Goal: Check status: Check status

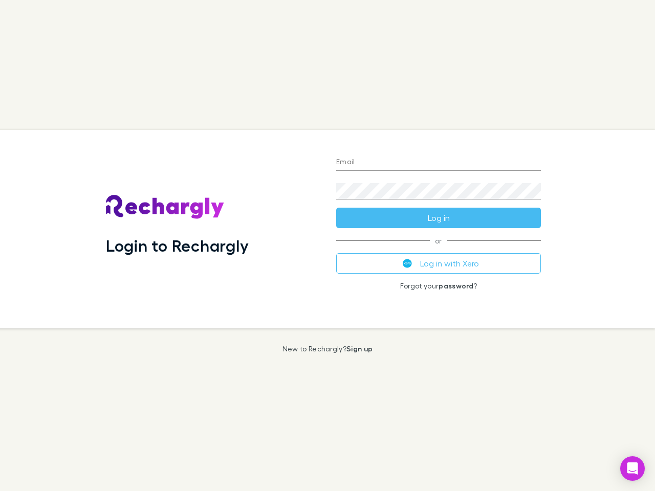
click at [328, 246] on div "Login to Rechargly" at bounding box center [213, 229] width 230 height 199
click at [439, 163] on input "Email" at bounding box center [438, 163] width 205 height 16
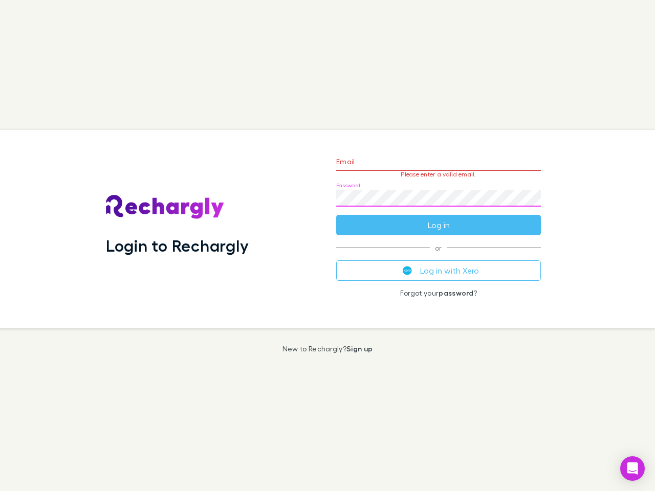
click at [439, 218] on form "Email Please enter a valid email. Password Log in" at bounding box center [438, 190] width 205 height 89
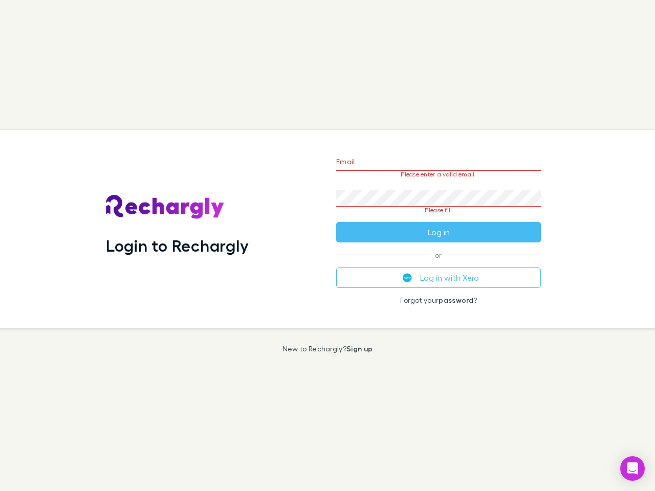
click at [439, 264] on div "Email Please enter a valid email. Password Please fill Log in or Log in with Xe…" at bounding box center [438, 229] width 221 height 199
click at [633, 469] on icon "Open Intercom Messenger" at bounding box center [633, 469] width 11 height 12
